Goal: Task Accomplishment & Management: Manage account settings

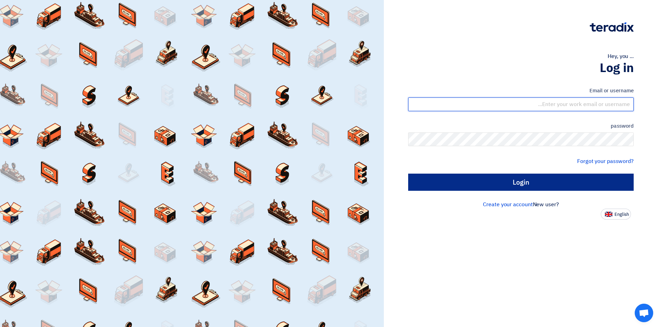
type input "[EMAIL_ADDRESS][DOMAIN_NAME]"
click at [339, 179] on input "Login" at bounding box center [521, 181] width 226 height 17
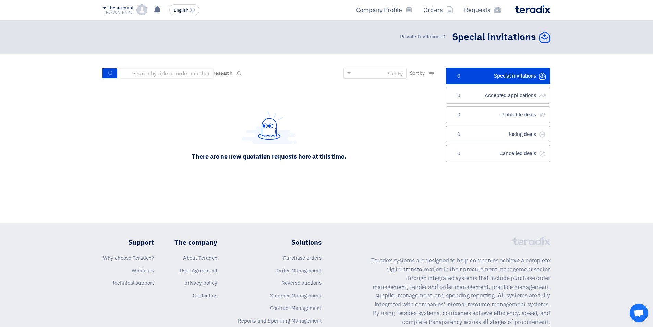
click at [339, 83] on link "الدعوات الخاصة Special invitations 0" at bounding box center [498, 76] width 104 height 17
click at [339, 101] on link "الطلبات المقبولة Accepted applications 0" at bounding box center [498, 95] width 104 height 17
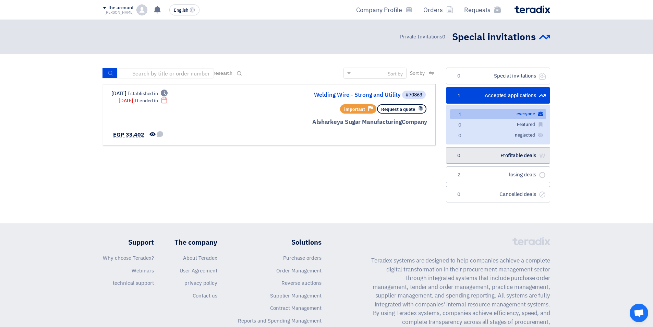
click at [339, 149] on link "صفقات رابحة Profitable deals 0" at bounding box center [498, 155] width 104 height 17
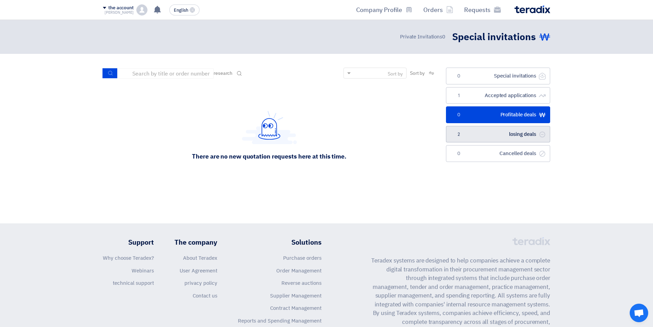
click at [339, 134] on link "صفقات خاسرة losing deals 2" at bounding box center [498, 134] width 104 height 17
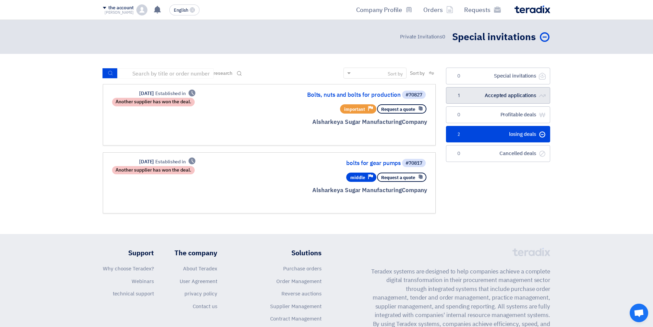
click at [339, 100] on link "الطلبات المقبولة Accepted applications 1" at bounding box center [498, 95] width 104 height 17
